Goal: Task Accomplishment & Management: Complete application form

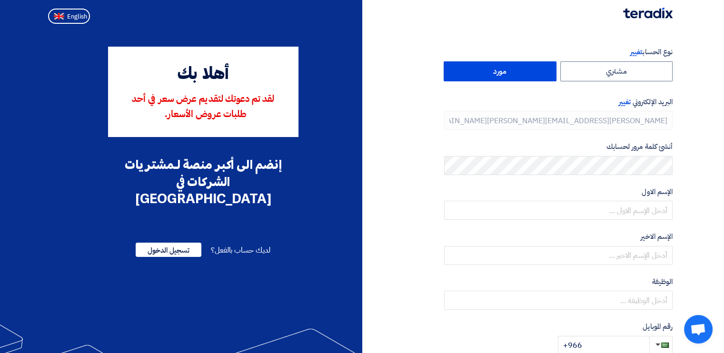
type input "[PHONE_NUMBER]"
click at [65, 20] on button "English" at bounding box center [69, 16] width 42 height 15
type input "Register"
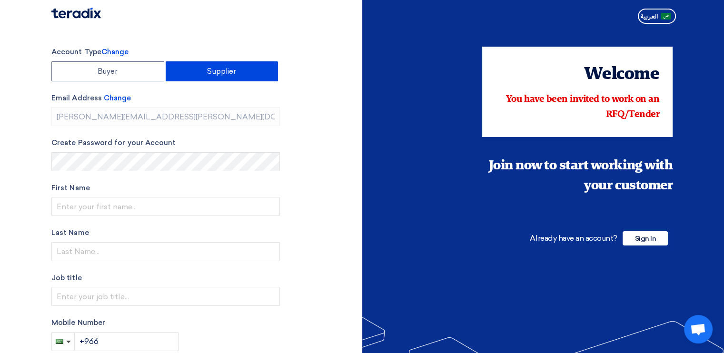
type input "[PHONE_NUMBER]"
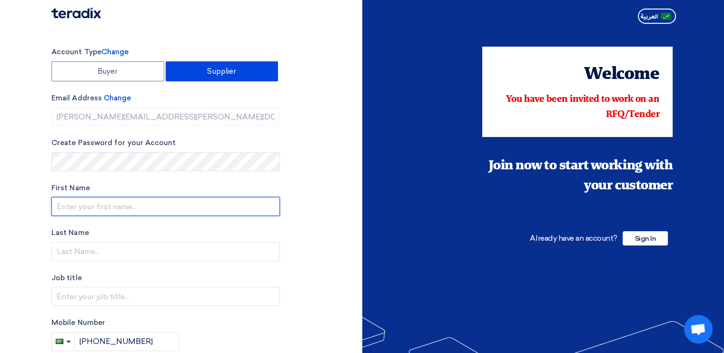
click at [130, 202] on input "text" at bounding box center [165, 206] width 228 height 19
type input "Albawarditools@2025"
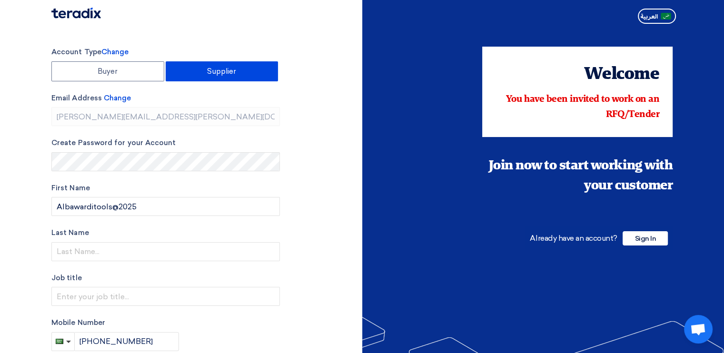
click at [470, 292] on div "Welcome You have been invited to work on an RFQ/Tender Join now to start workin…" at bounding box center [521, 271] width 318 height 449
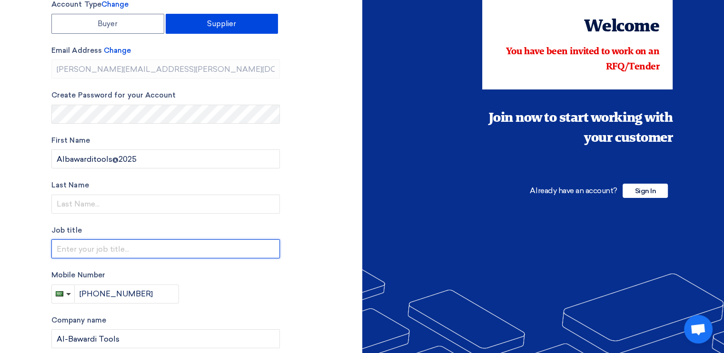
click at [152, 255] on input "text" at bounding box center [165, 248] width 228 height 19
type input "Sales Specialist"
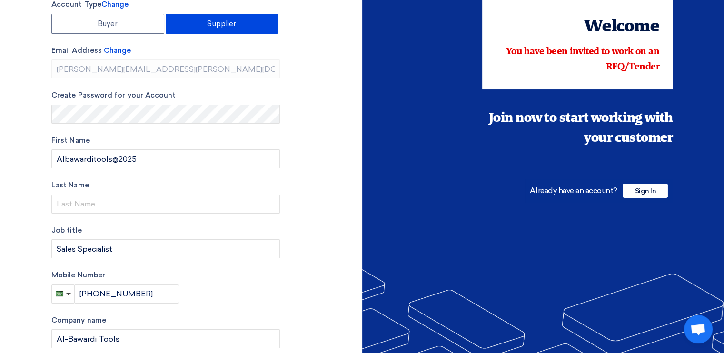
click at [332, 132] on div "Account Type Change Buyer Supplier Email Address Change [PERSON_NAME][EMAIL_ADD…" at bounding box center [203, 223] width 318 height 449
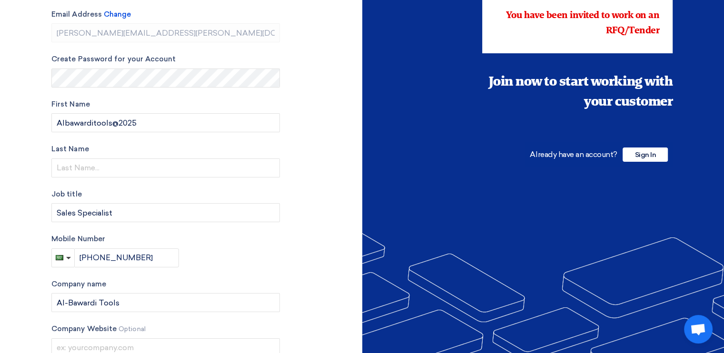
scroll to position [143, 0]
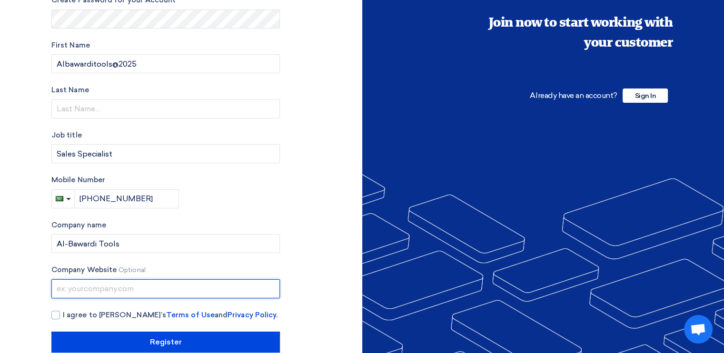
click at [145, 291] on input "text" at bounding box center [165, 288] width 228 height 19
click at [180, 282] on input "text" at bounding box center [165, 288] width 228 height 19
paste input "[URL][DOMAIN_NAME]"
drag, startPoint x: 274, startPoint y: 287, endPoint x: 150, endPoint y: 299, distance: 124.3
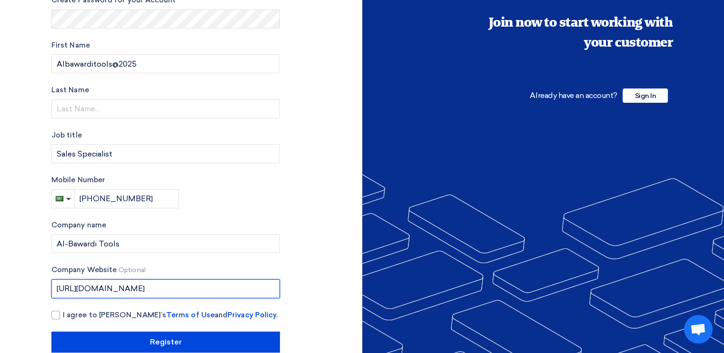
click at [150, 299] on div "Account Type Change Buyer Supplier Email Address Change [PERSON_NAME][EMAIL_ADD…" at bounding box center [165, 128] width 228 height 449
type input "[URL][DOMAIN_NAME]"
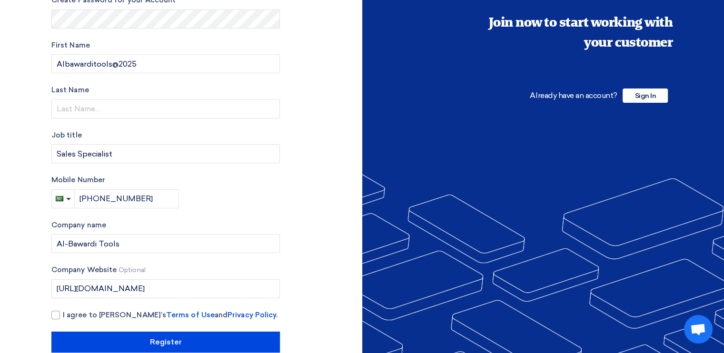
click at [311, 266] on div "Account Type Change Buyer Supplier Email Address Change [PERSON_NAME][EMAIL_ADD…" at bounding box center [203, 128] width 318 height 449
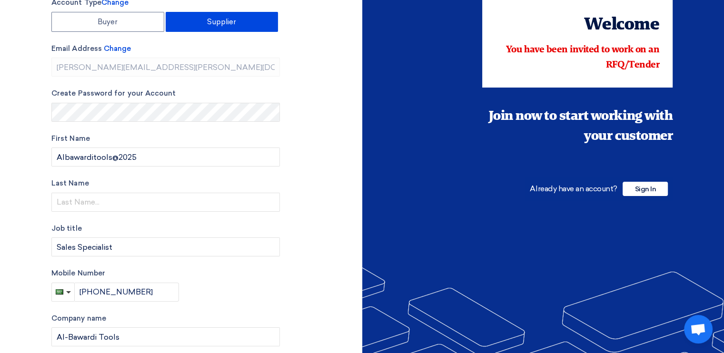
scroll to position [48, 0]
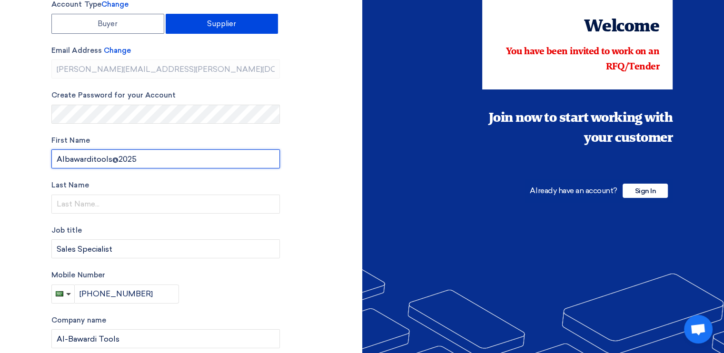
drag, startPoint x: 177, startPoint y: 154, endPoint x: 0, endPoint y: 154, distance: 177.1
click at [0, 154] on section "Account Type Change Buyer Supplier Email Address Change [PERSON_NAME][EMAIL_ADD…" at bounding box center [362, 223] width 724 height 487
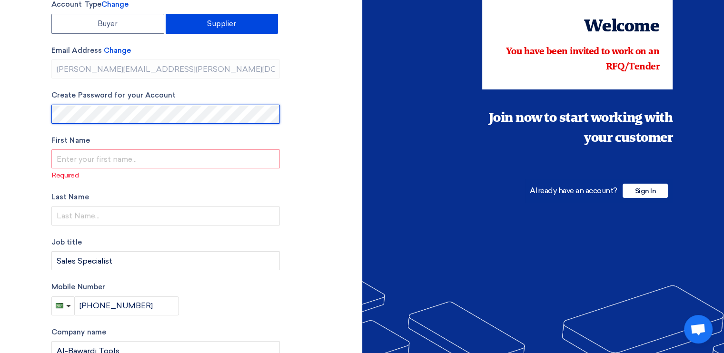
click at [0, 113] on section "Account Type Change Buyer Supplier Email Address Change [PERSON_NAME][EMAIL_ADD…" at bounding box center [362, 229] width 724 height 499
click at [0, 114] on section "Account Type Change Buyer Supplier Email Address Change [PERSON_NAME][EMAIL_ADD…" at bounding box center [362, 229] width 724 height 499
click at [0, 105] on section "Account Type Change Buyer Supplier Email Address Change [PERSON_NAME][EMAIL_ADD…" at bounding box center [362, 229] width 724 height 499
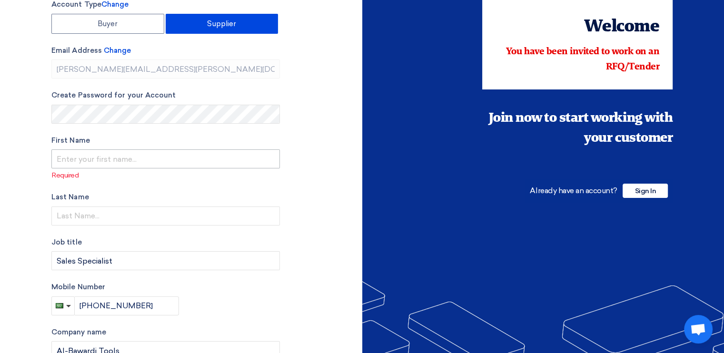
click at [208, 168] on div "First Name Required" at bounding box center [165, 158] width 228 height 46
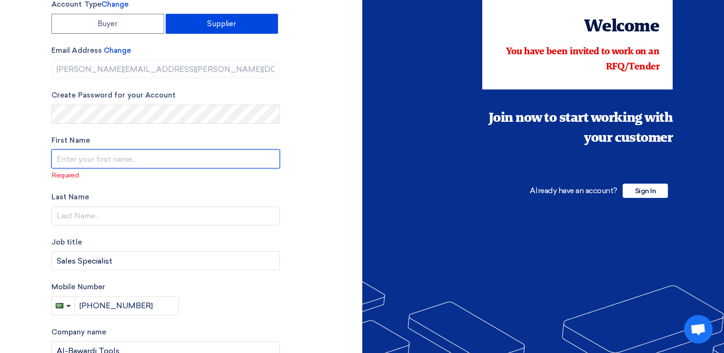
click at [208, 161] on input "text" at bounding box center [165, 158] width 228 height 19
type input "[PERSON_NAME]"
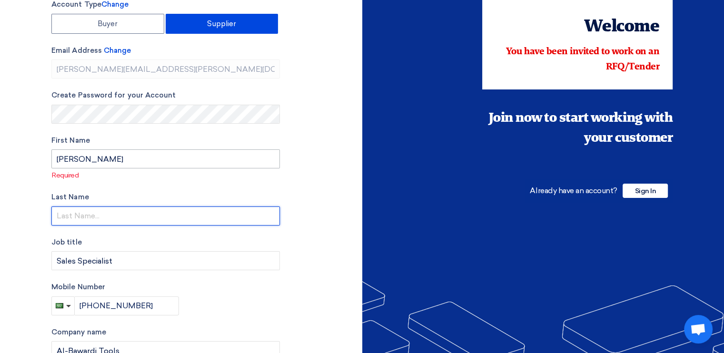
type input "[PERSON_NAME]"
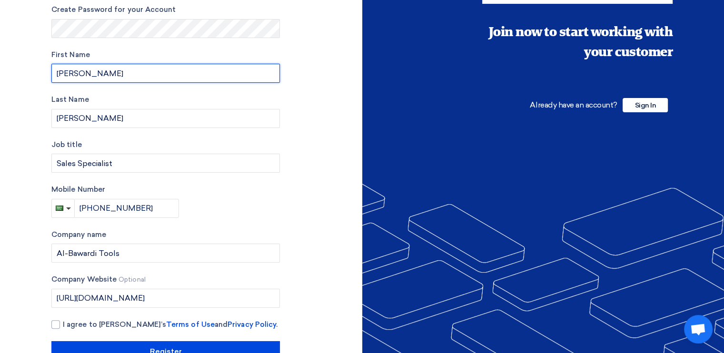
scroll to position [161, 0]
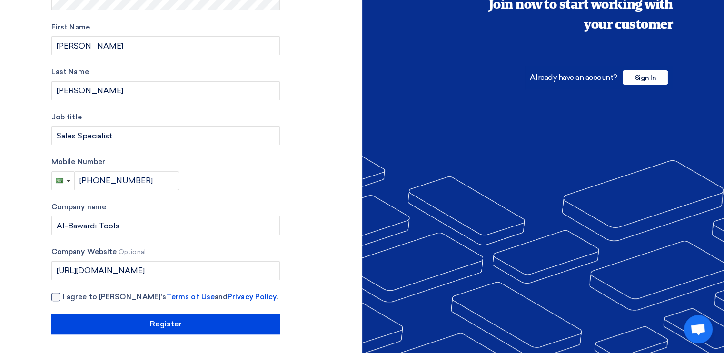
click at [56, 300] on div at bounding box center [55, 297] width 9 height 9
click at [63, 300] on input "I agree to [PERSON_NAME]’s Terms of Use and Privacy Policy ." at bounding box center [177, 301] width 228 height 19
checkbox input "true"
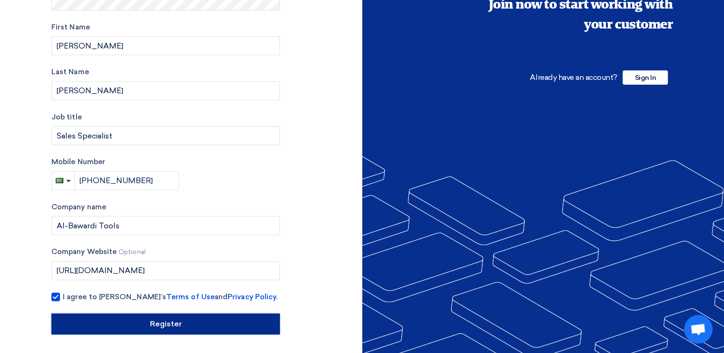
click at [156, 317] on input "Register" at bounding box center [165, 324] width 228 height 21
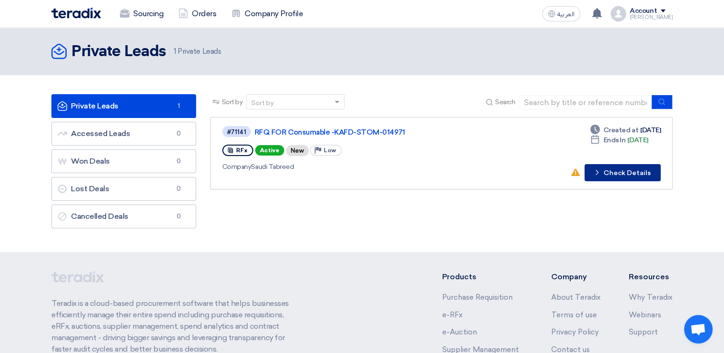
click at [605, 172] on button "Check details Check Details" at bounding box center [623, 172] width 76 height 17
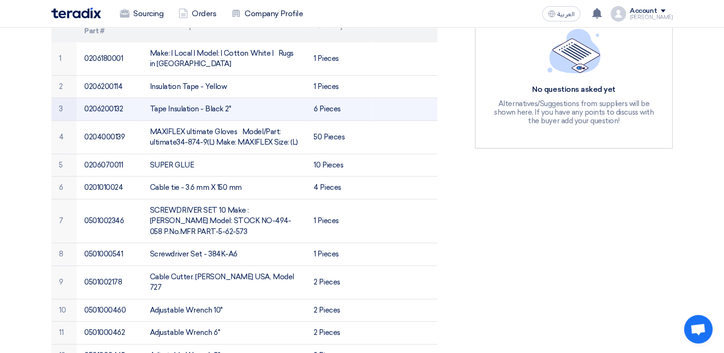
scroll to position [190, 0]
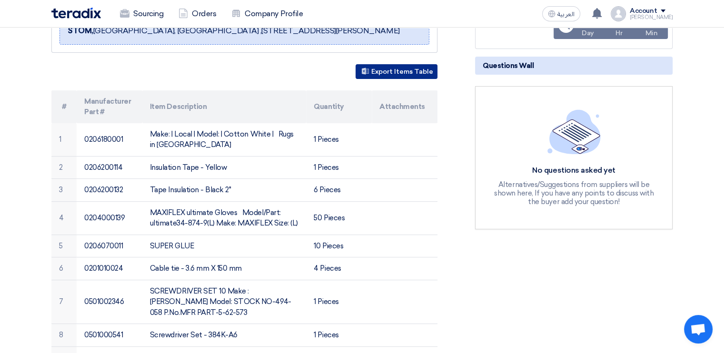
click at [385, 70] on button "Export Items Table" at bounding box center [397, 71] width 82 height 15
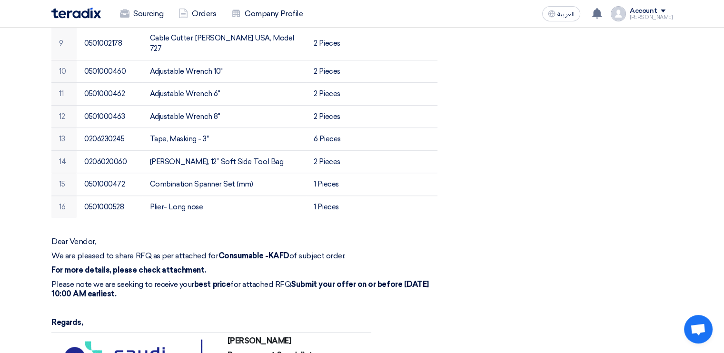
scroll to position [619, 0]
